Goal: Task Accomplishment & Management: Manage account settings

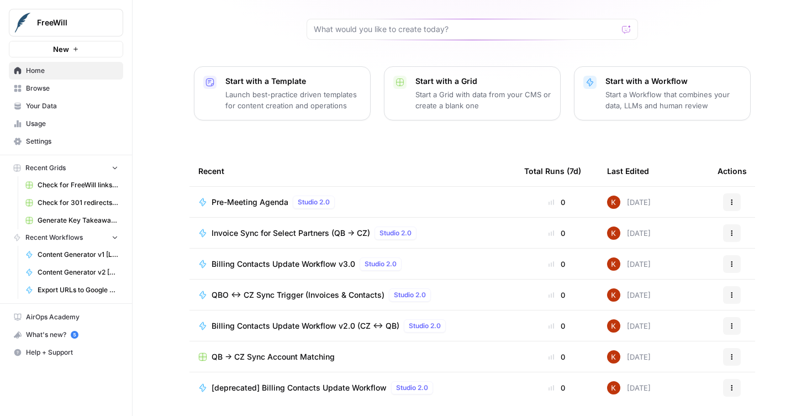
scroll to position [92, 0]
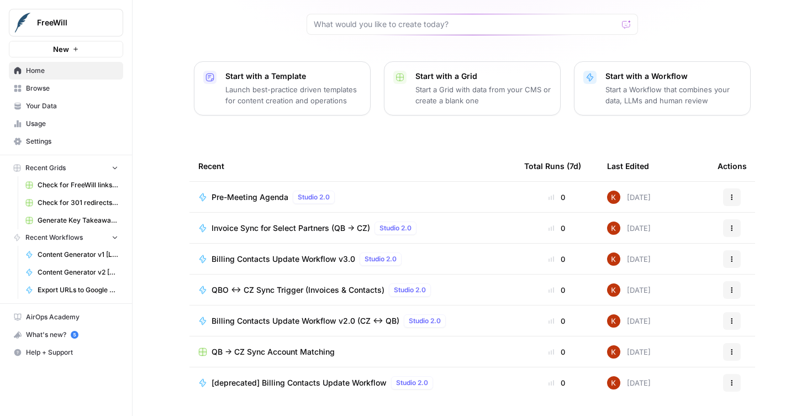
click at [343, 255] on span "Billing Contacts Update Workflow v3.0" at bounding box center [284, 259] width 144 height 11
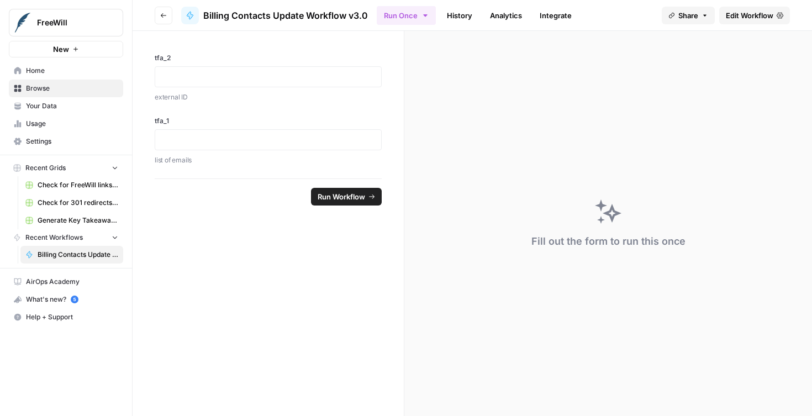
click at [743, 24] on header "Go back Billing Contacts Update Workflow v3.0 Run Once History Analytics Integr…" at bounding box center [472, 15] width 679 height 31
click at [737, 20] on span "Edit Workflow" at bounding box center [750, 15] width 48 height 11
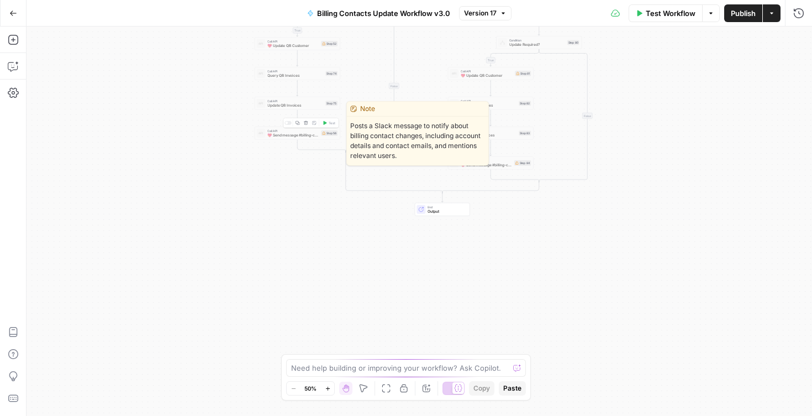
click at [303, 136] on span "💖 Send message #billing-contact-updates" at bounding box center [292, 136] width 51 height 6
click at [280, 135] on span "💖 Send message #billing-contact-updates" at bounding box center [292, 136] width 51 height 6
click at [289, 124] on div at bounding box center [288, 123] width 7 height 4
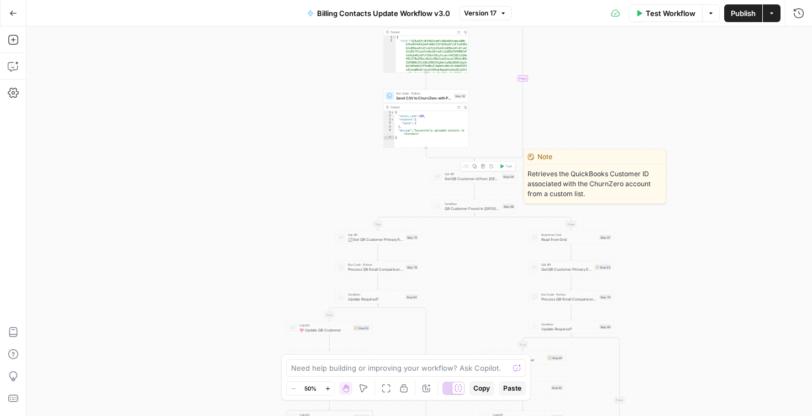
click at [465, 166] on div at bounding box center [465, 167] width 7 height 4
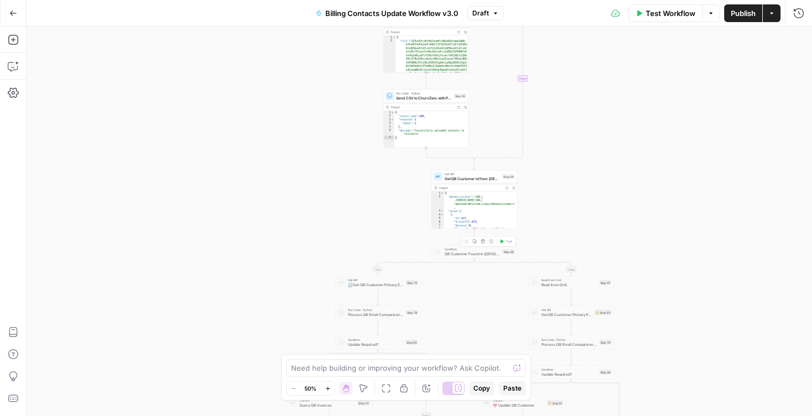
click at [467, 241] on div at bounding box center [465, 242] width 7 height 4
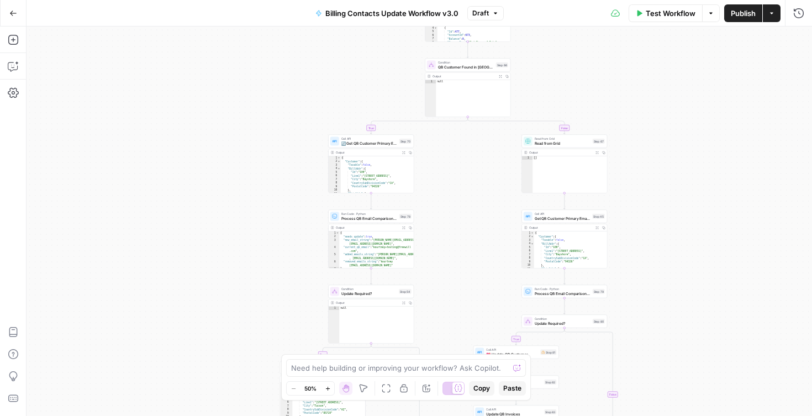
drag, startPoint x: 298, startPoint y: 281, endPoint x: 300, endPoint y: 51, distance: 229.3
click at [300, 51] on div "true true true true false false false false Workflow Set Inputs Inputs Read fro…" at bounding box center [420, 221] width 786 height 389
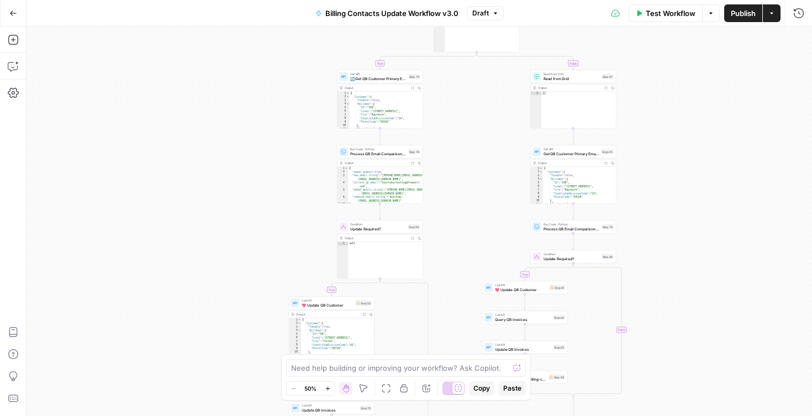
drag, startPoint x: 271, startPoint y: 245, endPoint x: 275, endPoint y: 80, distance: 164.7
click at [275, 80] on div "true true true true false false false false Workflow Set Inputs Inputs Read fro…" at bounding box center [420, 221] width 786 height 389
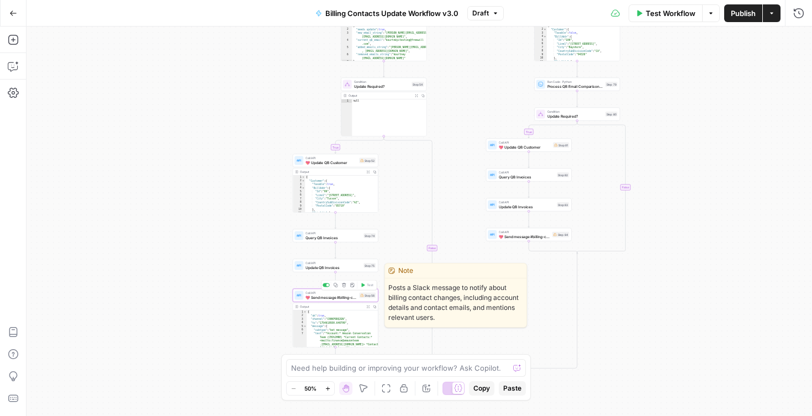
click at [317, 301] on div "Call API 💖 Send message #billing-contact-updates Step 56 Copy step Delete step …" at bounding box center [336, 295] width 86 height 13
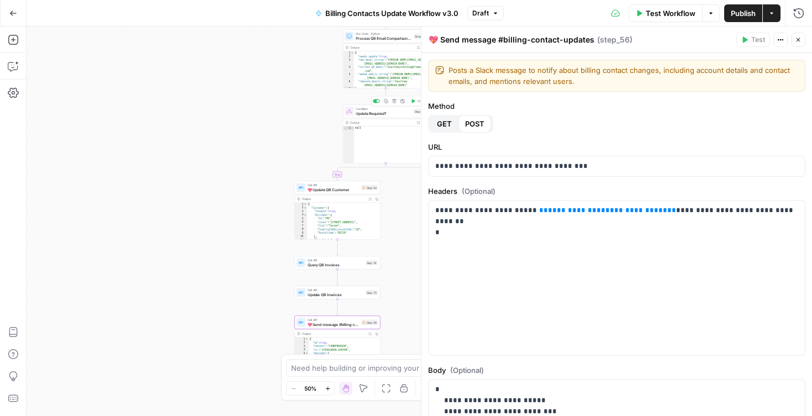
click at [374, 101] on div at bounding box center [376, 101] width 7 height 4
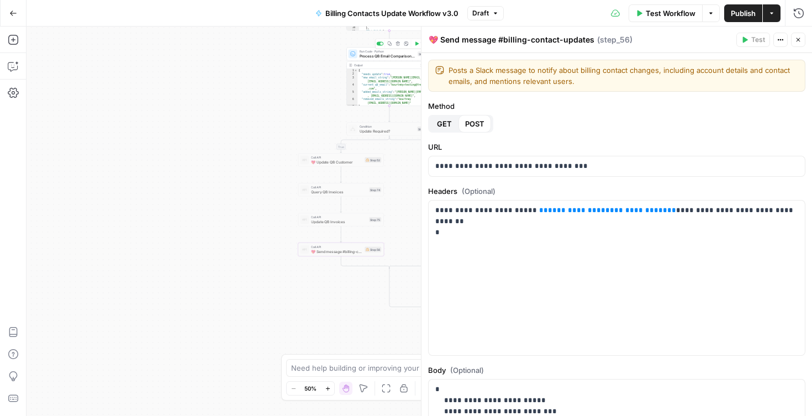
click at [380, 43] on div at bounding box center [380, 44] width 7 height 4
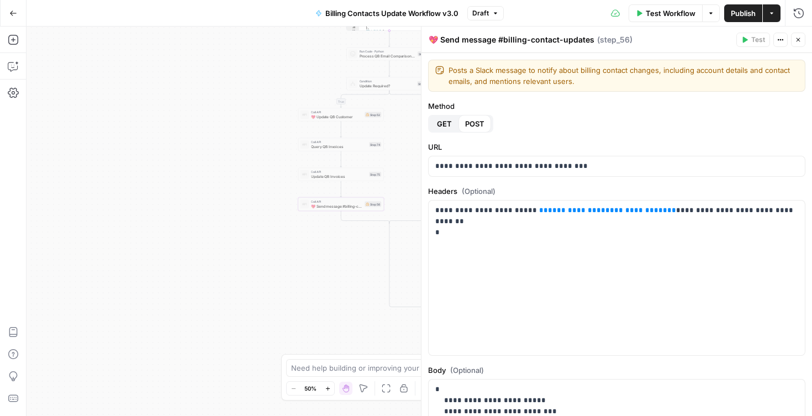
click at [13, 9] on icon "button" at bounding box center [13, 13] width 8 height 8
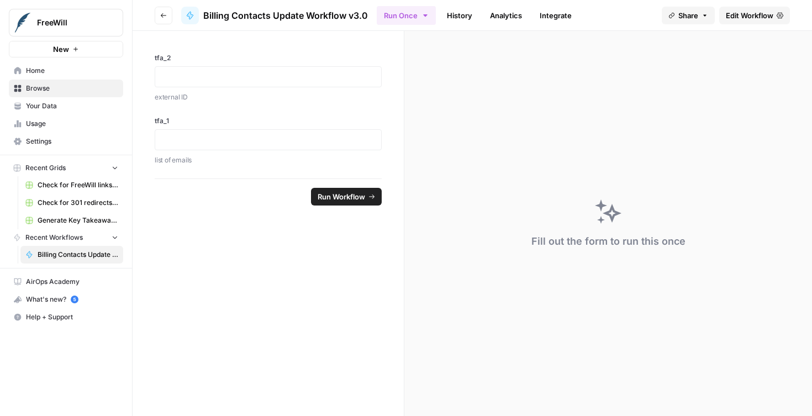
click at [33, 85] on span "Browse" at bounding box center [72, 88] width 92 height 10
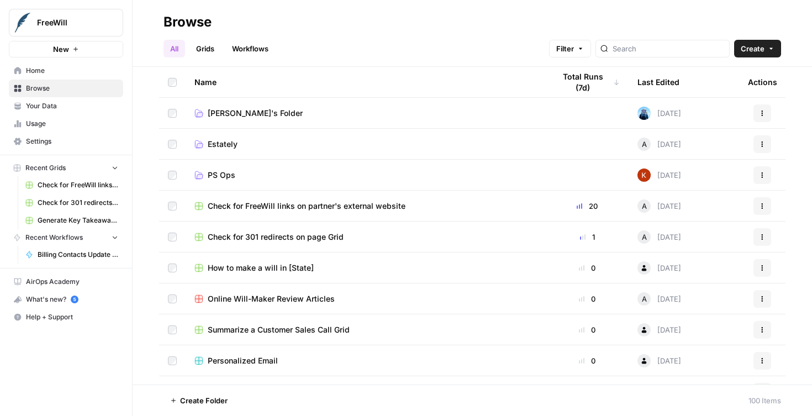
click at [55, 111] on link "Your Data" at bounding box center [66, 106] width 114 height 18
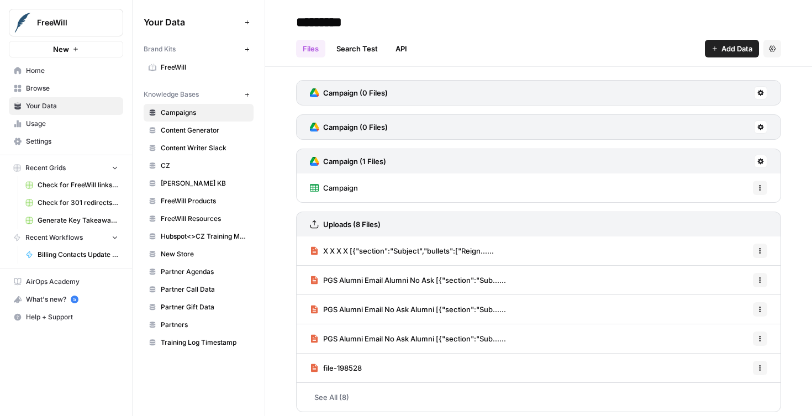
click at [53, 140] on span "Settings" at bounding box center [72, 141] width 92 height 10
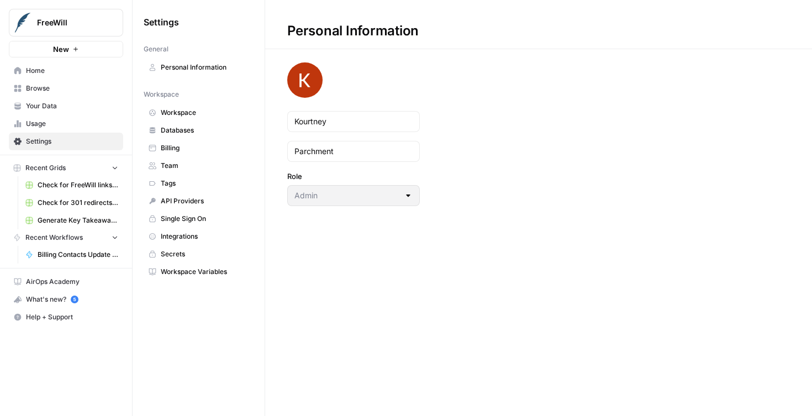
click at [196, 113] on span "Workspace" at bounding box center [205, 113] width 88 height 10
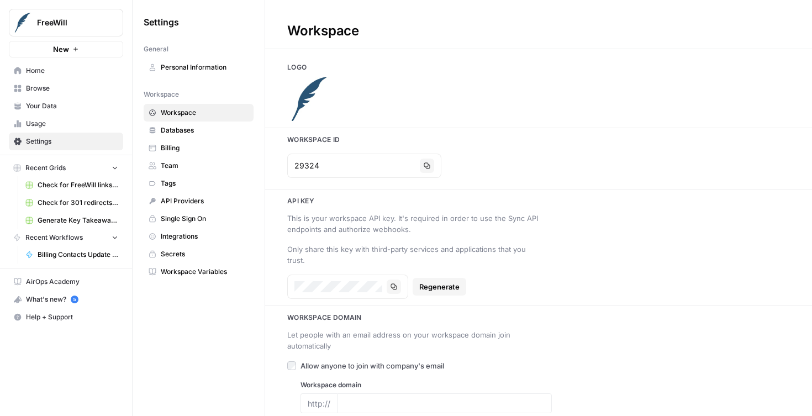
type input "[DOMAIN_NAME]"
click at [197, 237] on span "Integrations" at bounding box center [205, 236] width 88 height 10
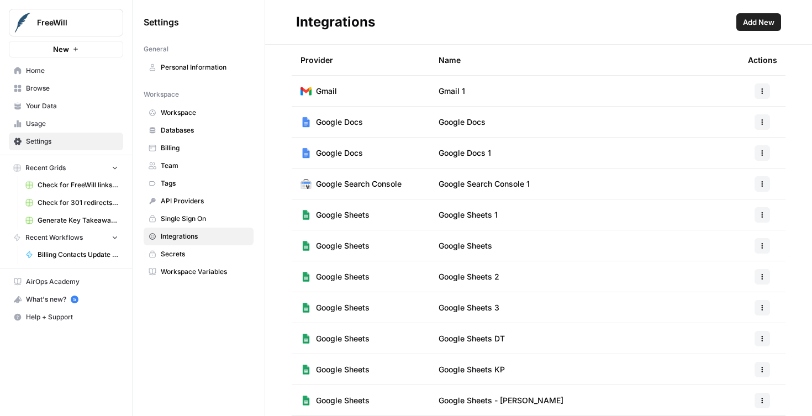
click at [193, 251] on span "Secrets" at bounding box center [205, 254] width 88 height 10
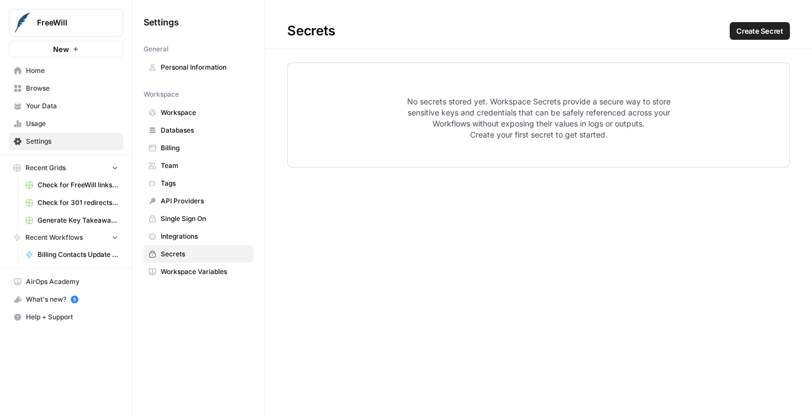
click at [191, 270] on span "Workspace Variables" at bounding box center [205, 272] width 88 height 10
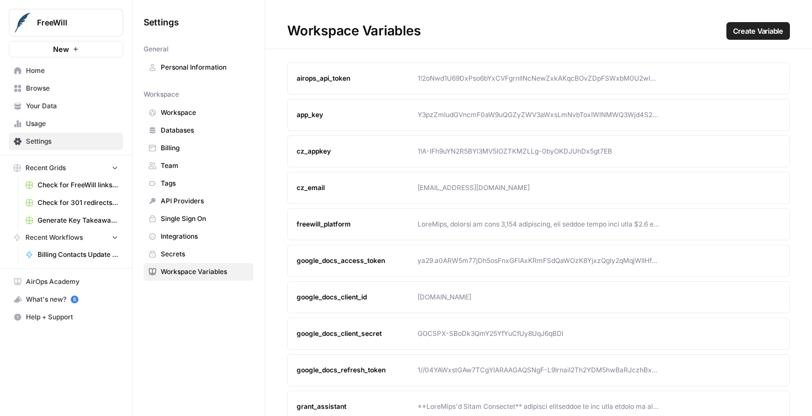
click at [183, 255] on span "Secrets" at bounding box center [205, 254] width 88 height 10
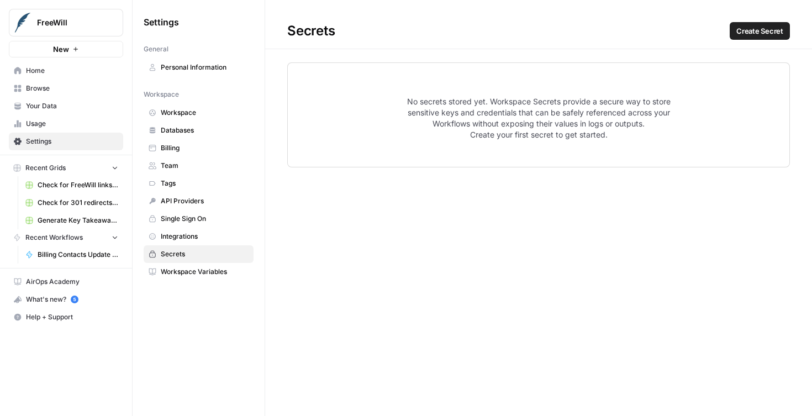
click at [191, 270] on span "Workspace Variables" at bounding box center [205, 272] width 88 height 10
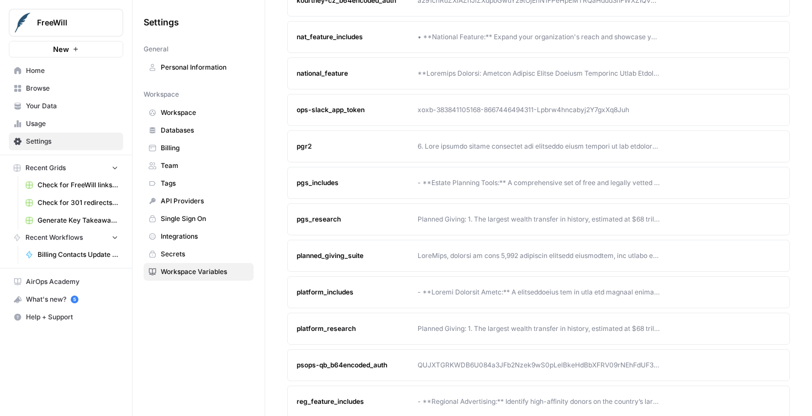
scroll to position [517, 0]
click at [471, 104] on div "xoxb-383841105168-8667446494311-Lpbrw4hncabyj2Y7gxXq8Juh" at bounding box center [539, 109] width 242 height 10
copy article "xoxb-383841105168-8667446494311-Lpbrw4hncabyj2Y7gxXq8Juh Edit Delete"
